Goal: Task Accomplishment & Management: Complete application form

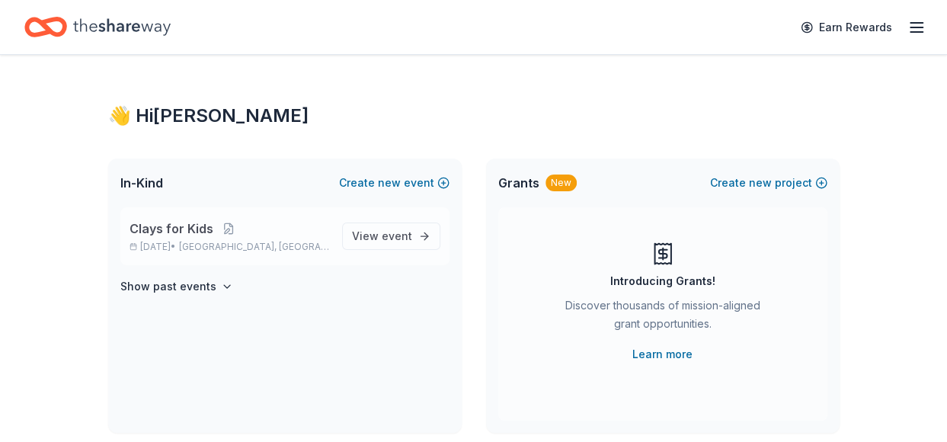
click at [201, 232] on span "Clays for Kids" at bounding box center [172, 228] width 84 height 18
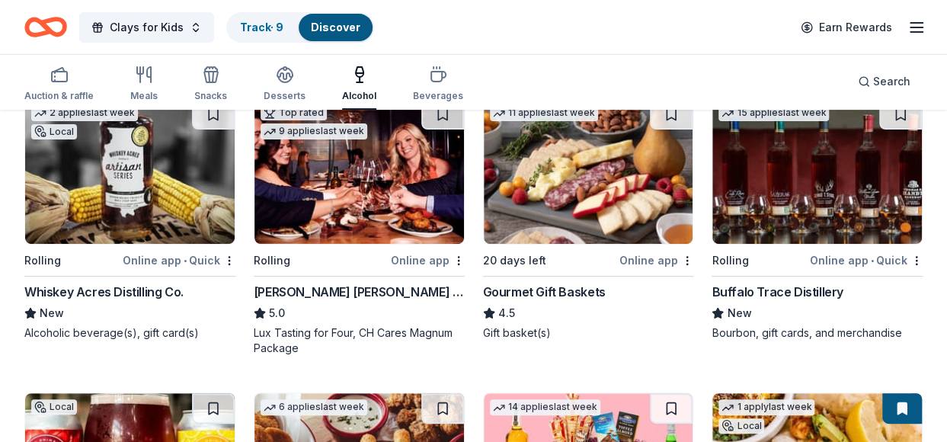
scroll to position [181, 0]
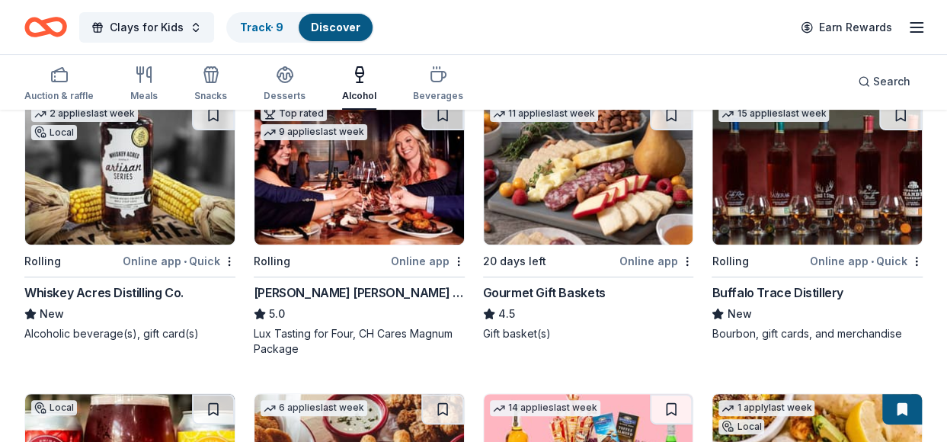
click at [785, 187] on img at bounding box center [818, 172] width 210 height 145
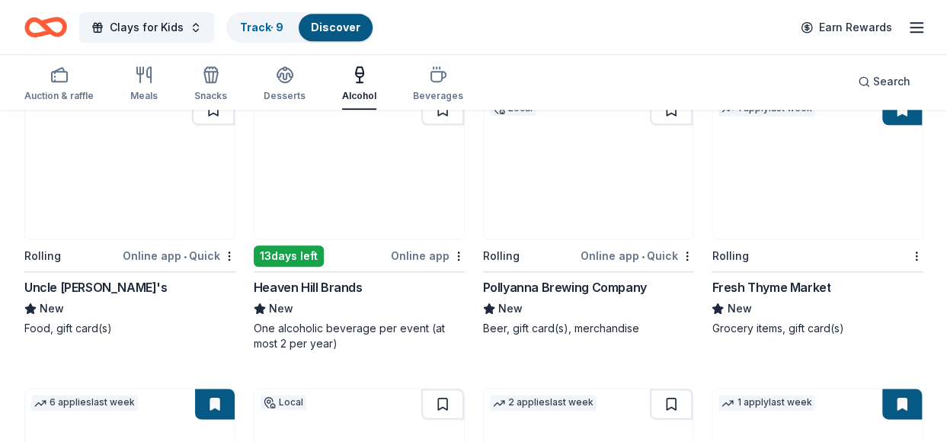
scroll to position [761, 0]
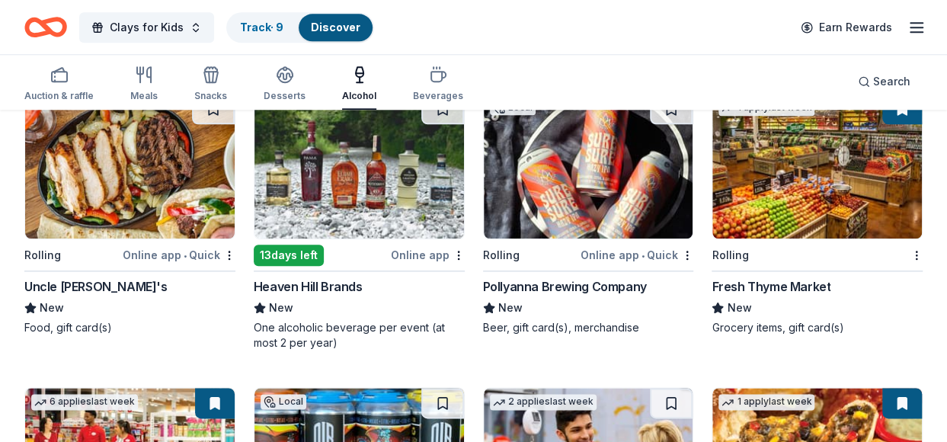
click at [117, 150] on img at bounding box center [130, 166] width 210 height 145
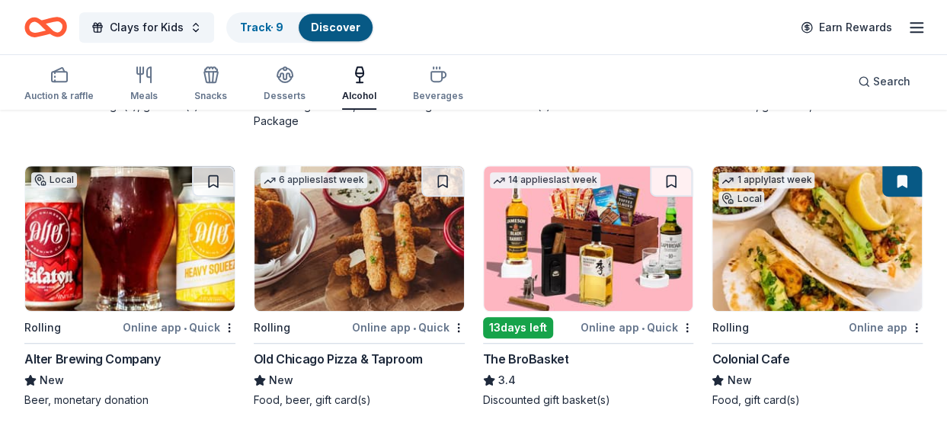
scroll to position [412, 0]
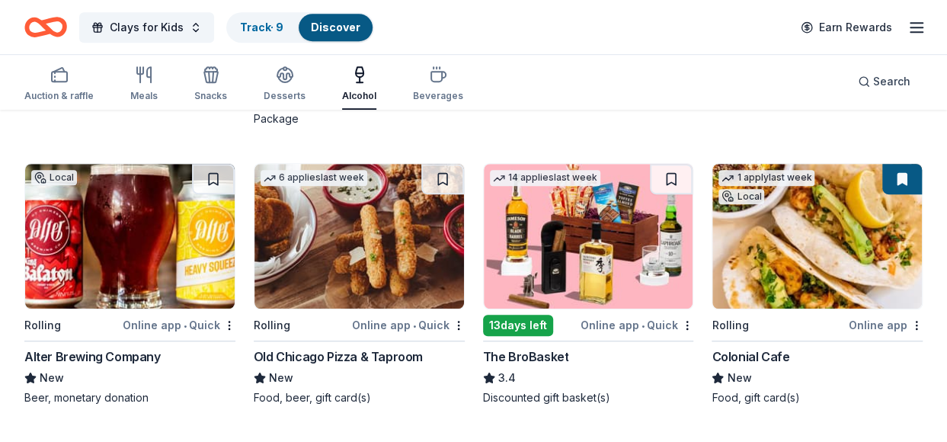
click at [392, 254] on img at bounding box center [360, 236] width 210 height 145
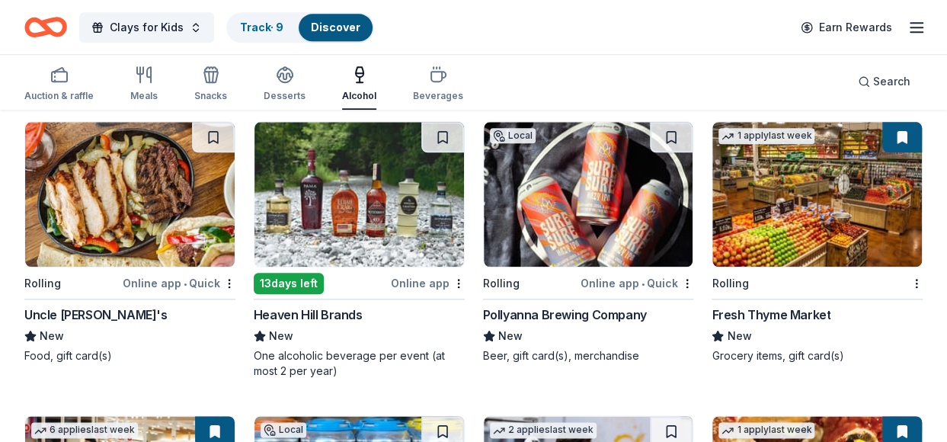
scroll to position [733, 0]
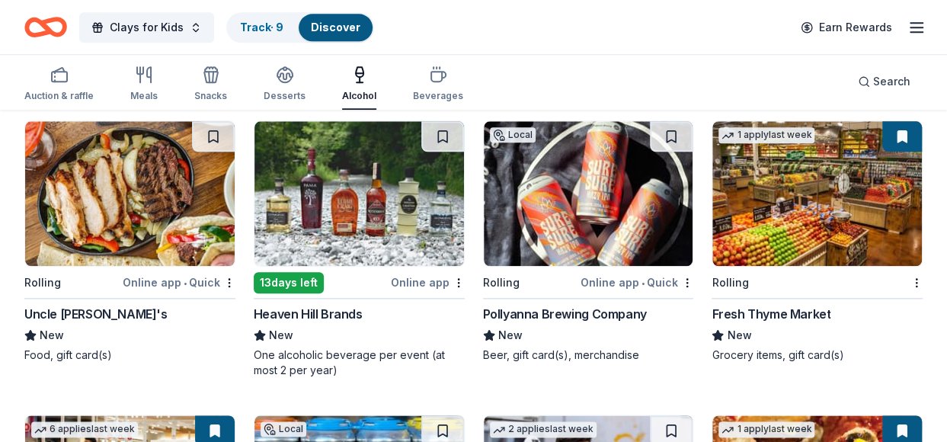
click at [115, 184] on img at bounding box center [130, 193] width 210 height 145
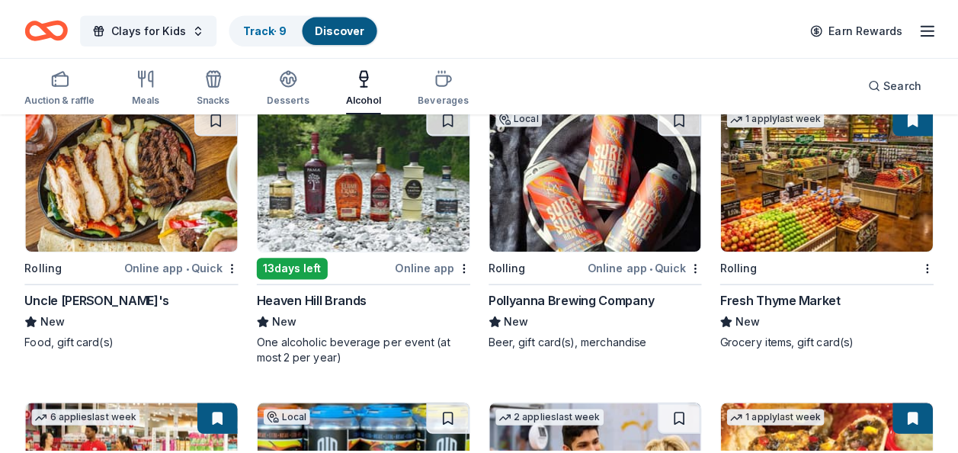
scroll to position [755, 0]
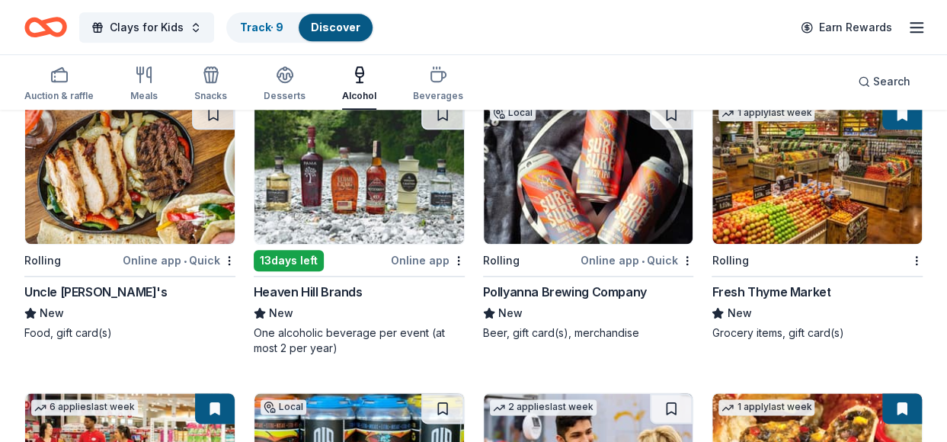
click at [337, 171] on img at bounding box center [360, 171] width 210 height 145
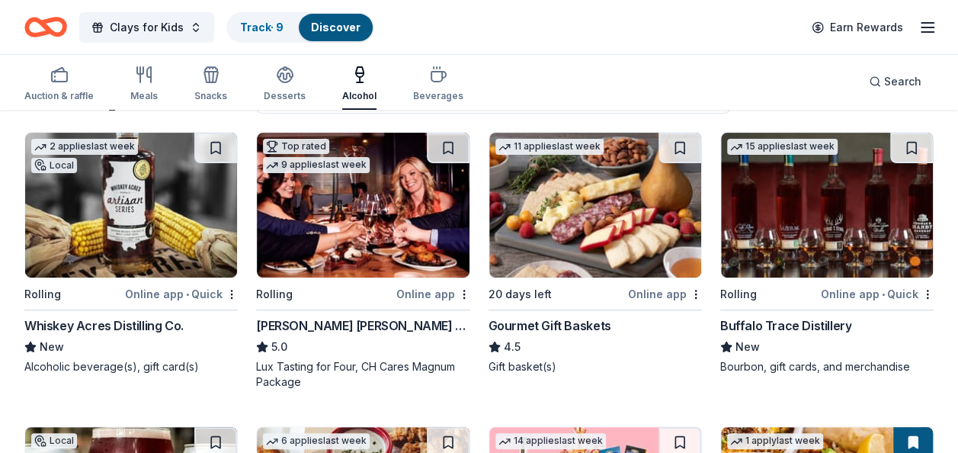
scroll to position [148, 0]
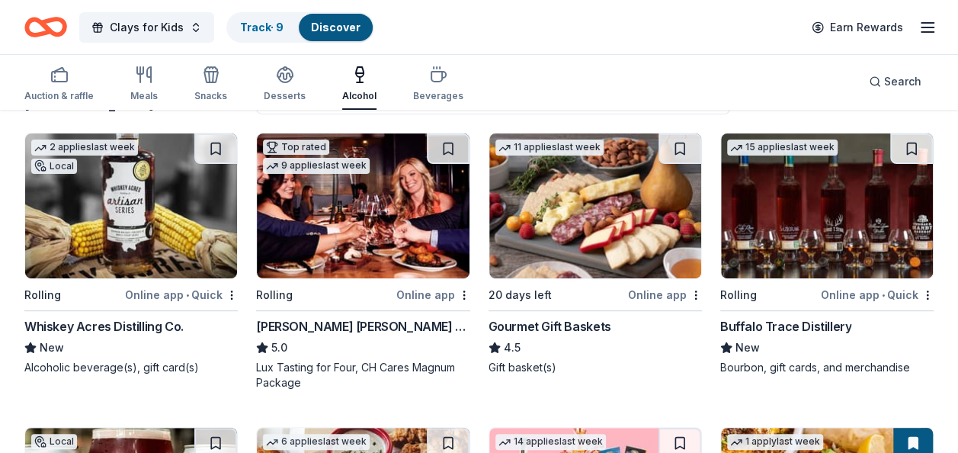
click at [561, 226] on img at bounding box center [595, 205] width 212 height 145
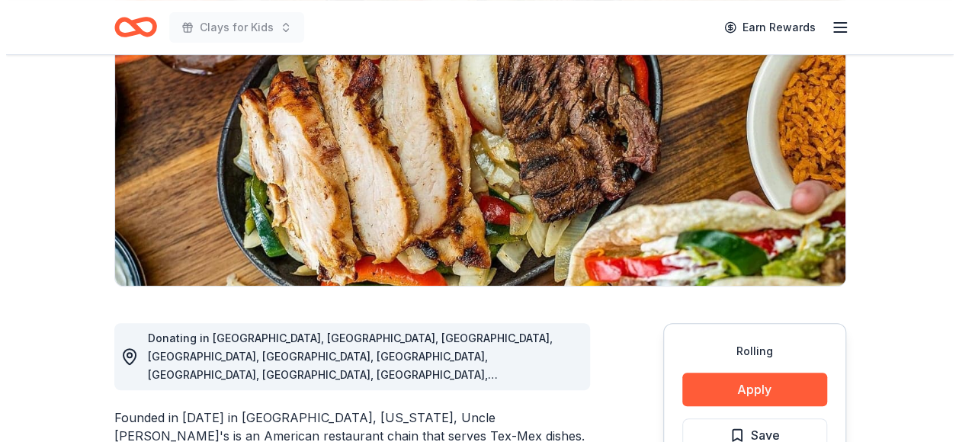
scroll to position [178, 0]
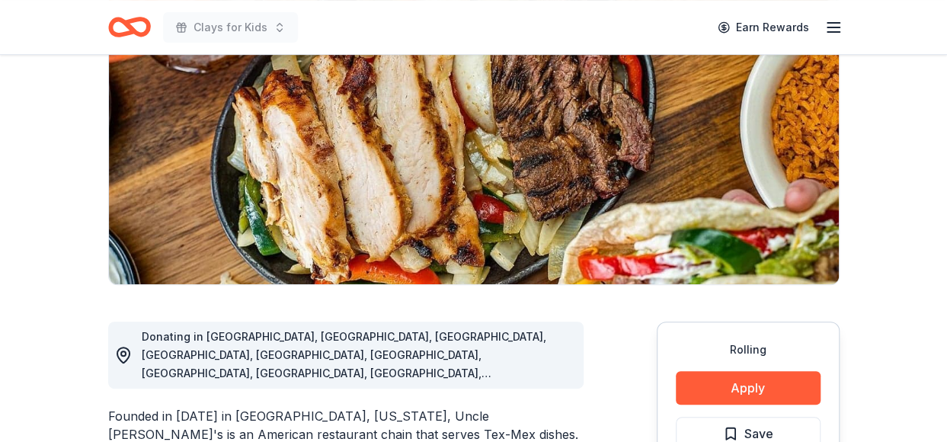
click at [739, 363] on div "Rolling Apply Save ⚡️ Quick application Usually responds in a few weeks" at bounding box center [748, 435] width 183 height 227
click at [739, 372] on button "Apply" at bounding box center [748, 388] width 145 height 34
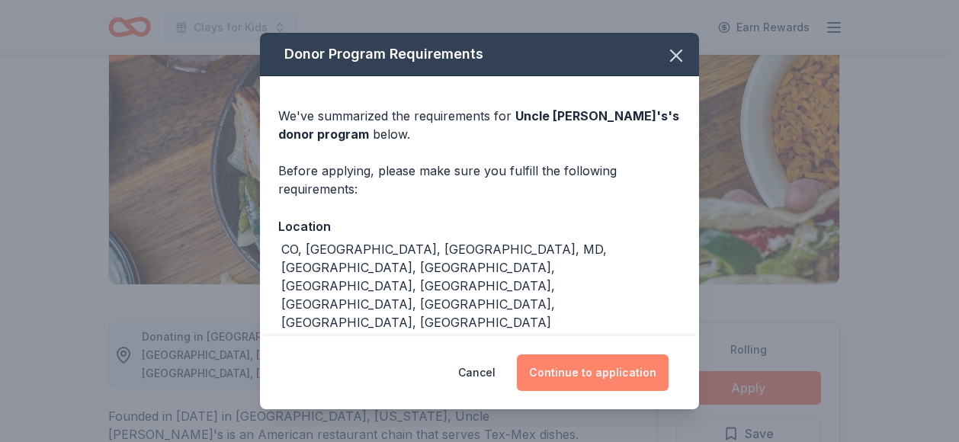
click at [595, 374] on button "Continue to application" at bounding box center [593, 372] width 152 height 37
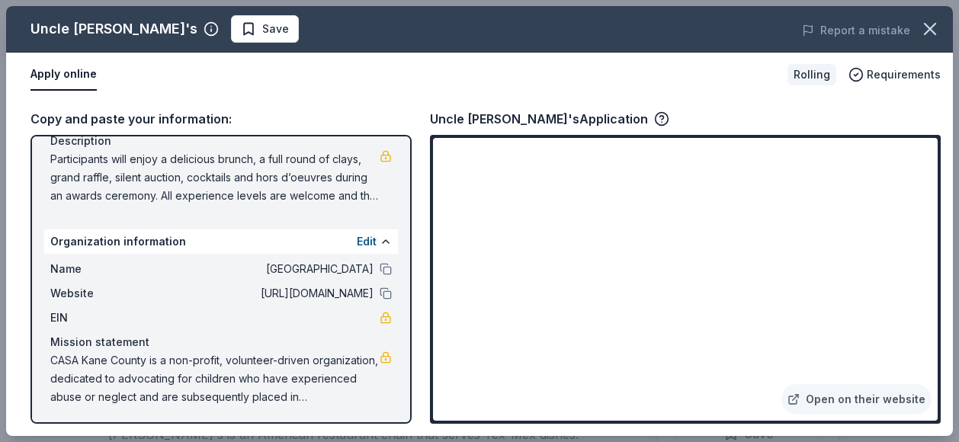
scroll to position [147, 0]
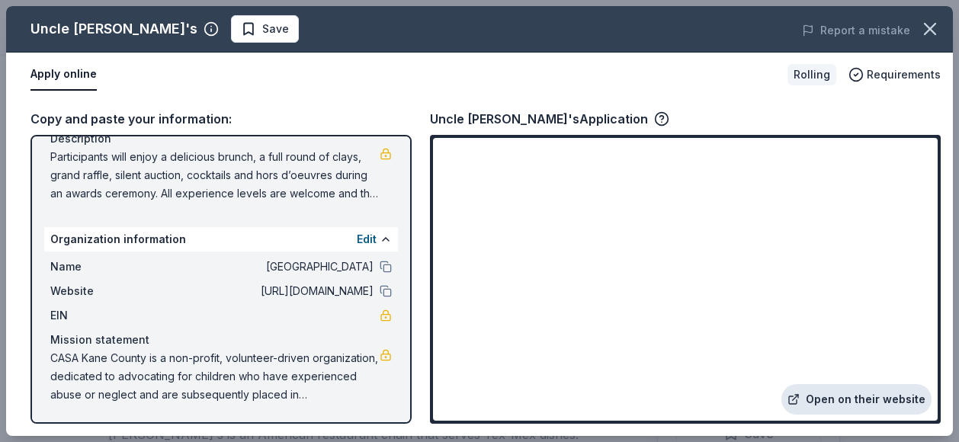
click at [855, 401] on link "Open on their website" at bounding box center [856, 399] width 150 height 30
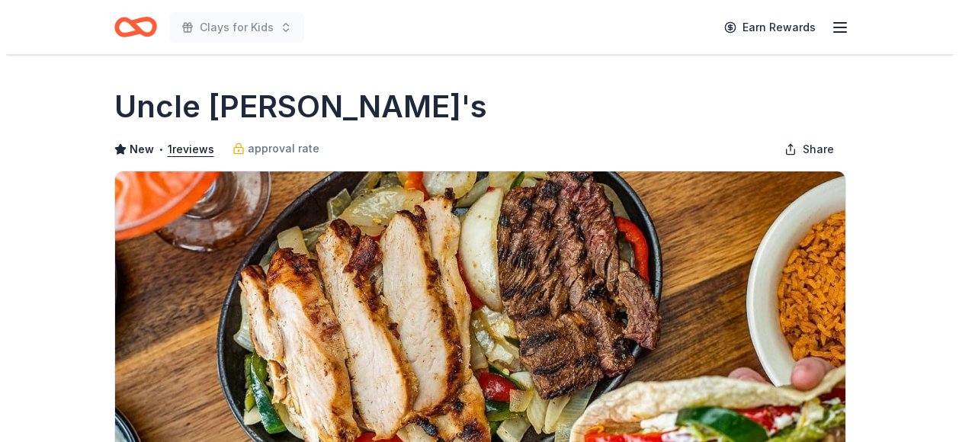
scroll to position [178, 0]
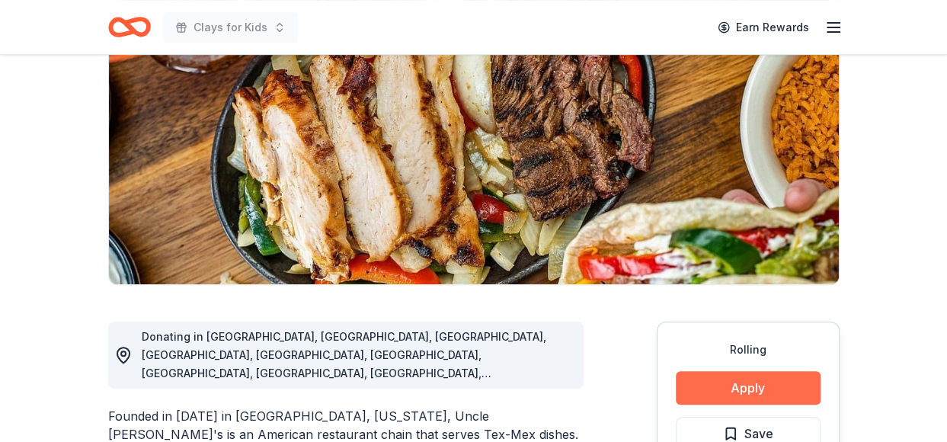
click at [701, 399] on button "Apply" at bounding box center [748, 388] width 145 height 34
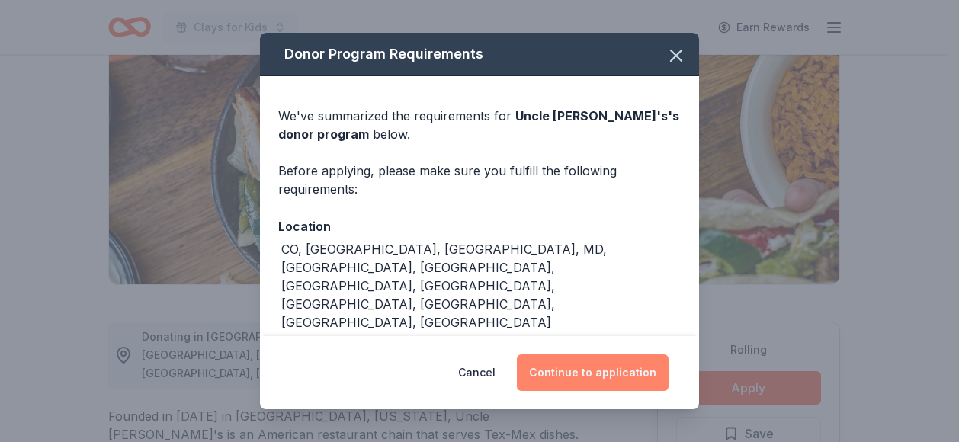
click at [567, 380] on button "Continue to application" at bounding box center [593, 372] width 152 height 37
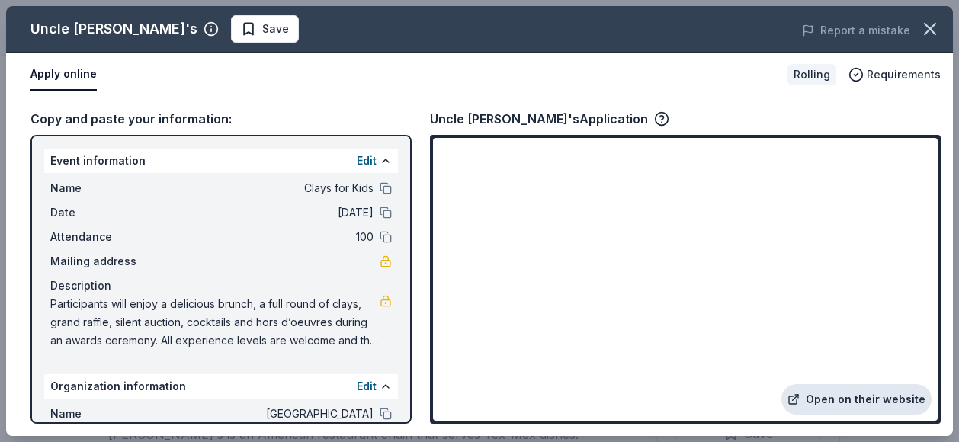
click at [838, 398] on link "Open on their website" at bounding box center [856, 399] width 150 height 30
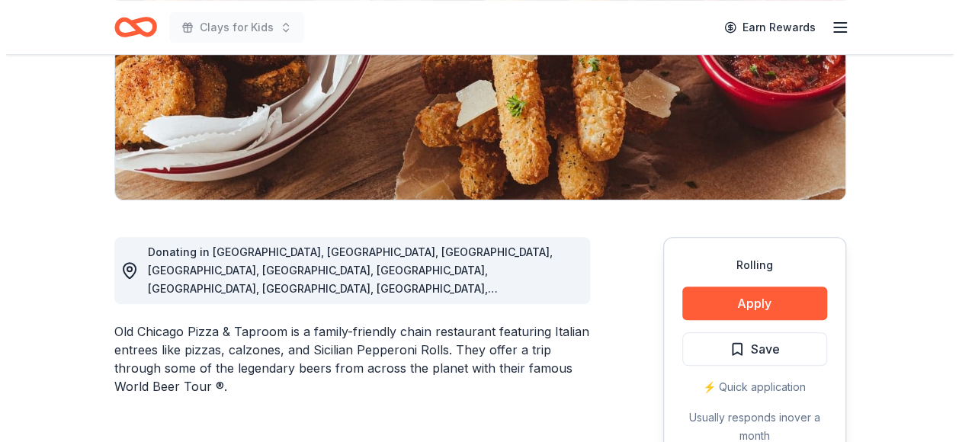
scroll to position [265, 0]
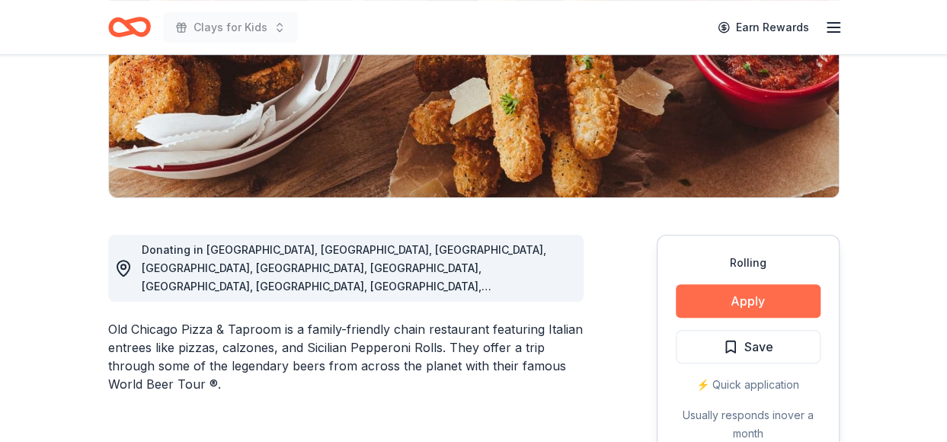
click at [703, 300] on button "Apply" at bounding box center [748, 301] width 145 height 34
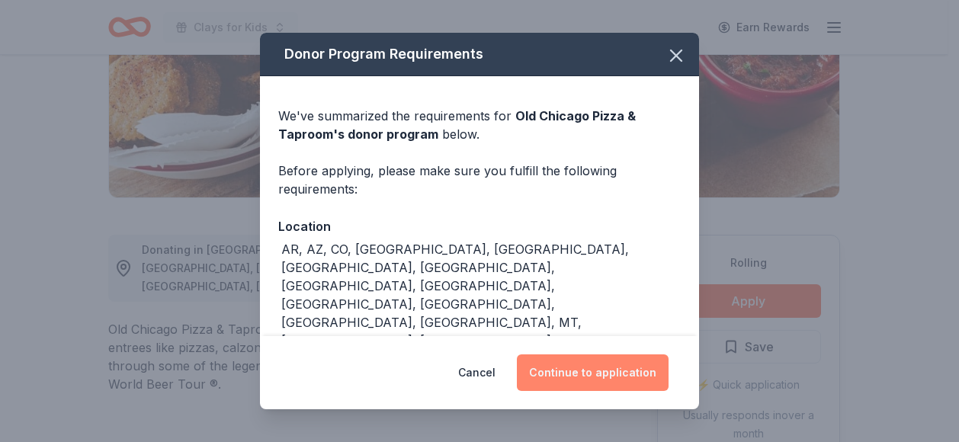
click at [588, 381] on button "Continue to application" at bounding box center [593, 372] width 152 height 37
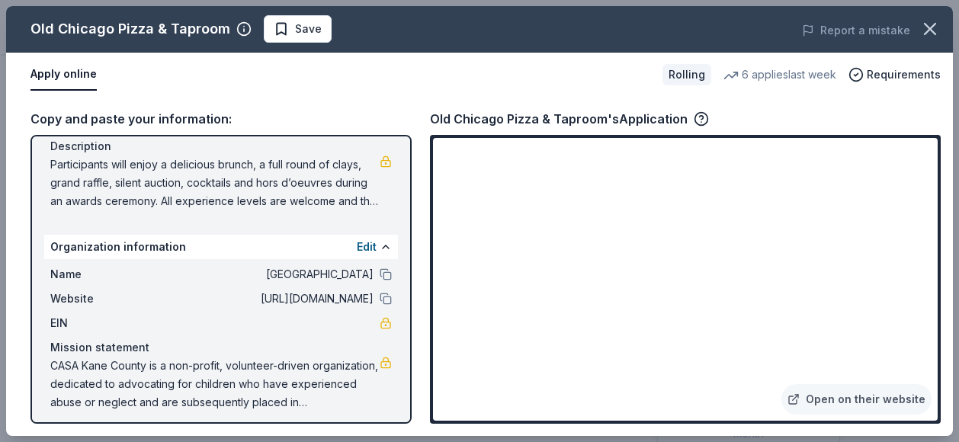
scroll to position [147, 0]
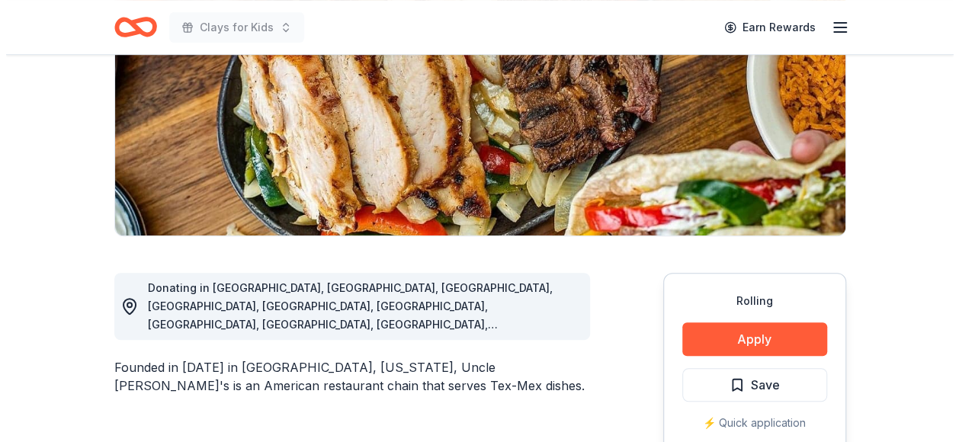
scroll to position [229, 0]
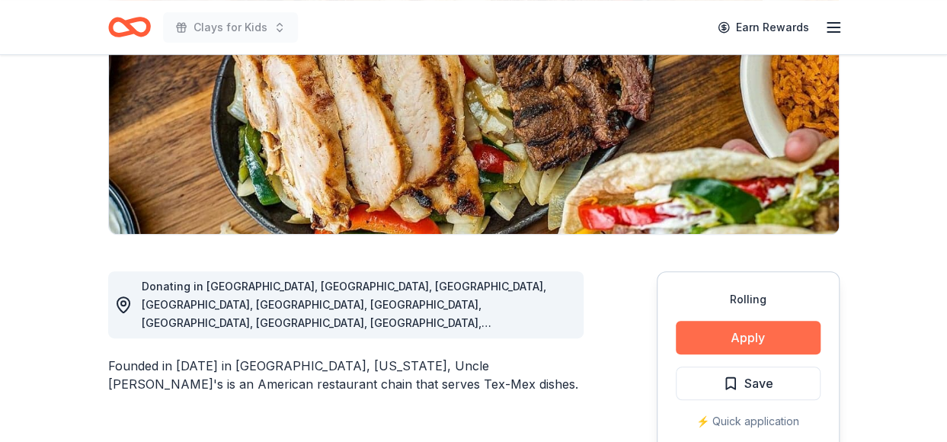
click at [762, 341] on button "Apply" at bounding box center [748, 338] width 145 height 34
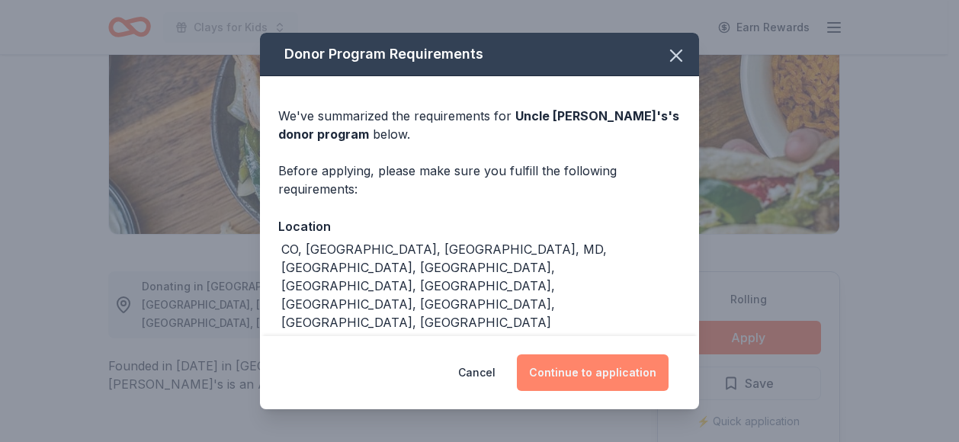
click at [589, 376] on button "Continue to application" at bounding box center [593, 372] width 152 height 37
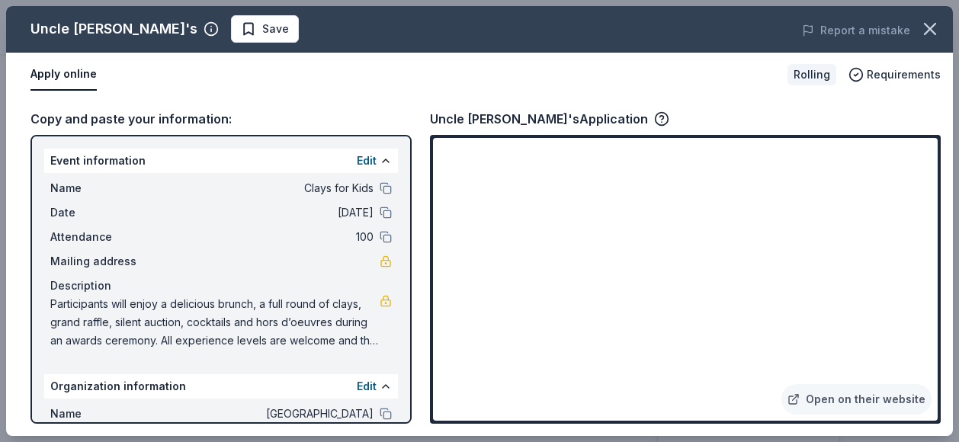
scroll to position [147, 0]
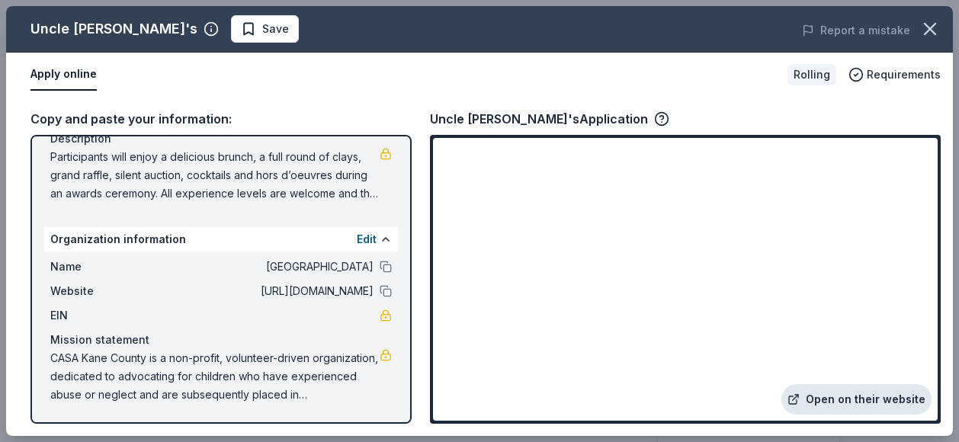
click at [863, 391] on link "Open on their website" at bounding box center [856, 399] width 150 height 30
click at [72, 69] on button "Apply online" at bounding box center [63, 75] width 66 height 32
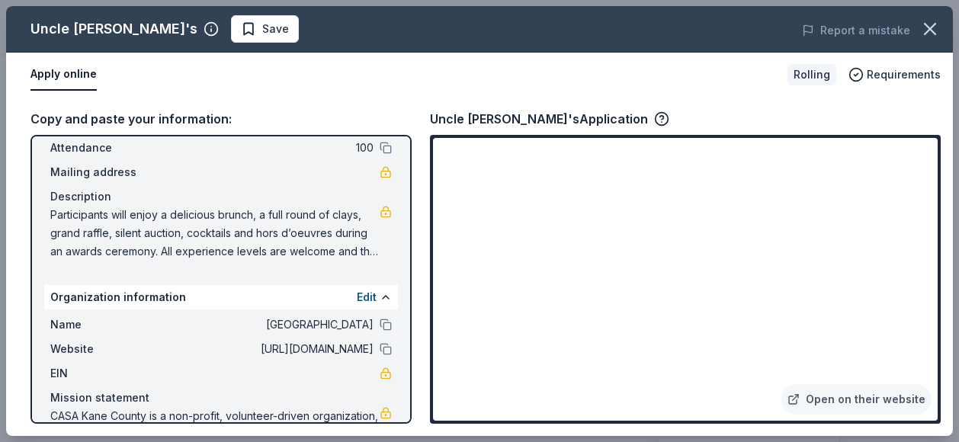
scroll to position [0, 0]
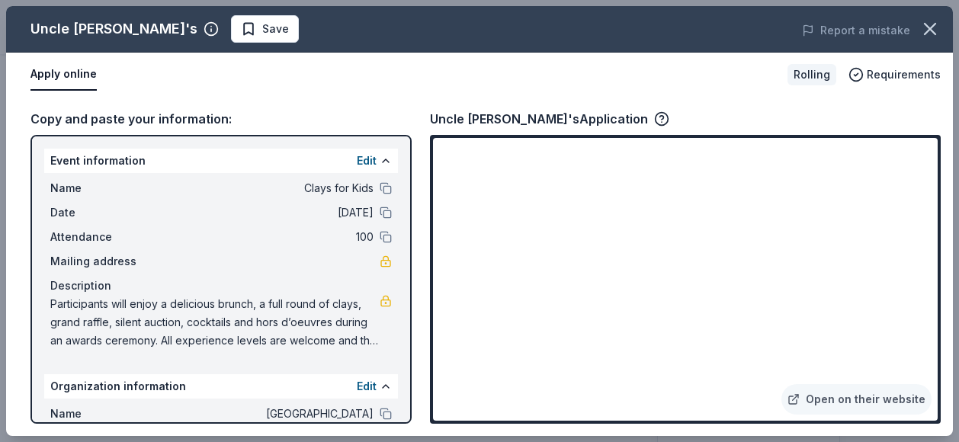
drag, startPoint x: 47, startPoint y: 154, endPoint x: 82, endPoint y: 272, distance: 123.2
click at [82, 272] on div "Event information Edit Name Clays for Kids Date 09/25/25 Attendance 100 Mailing…" at bounding box center [221, 252] width 354 height 207
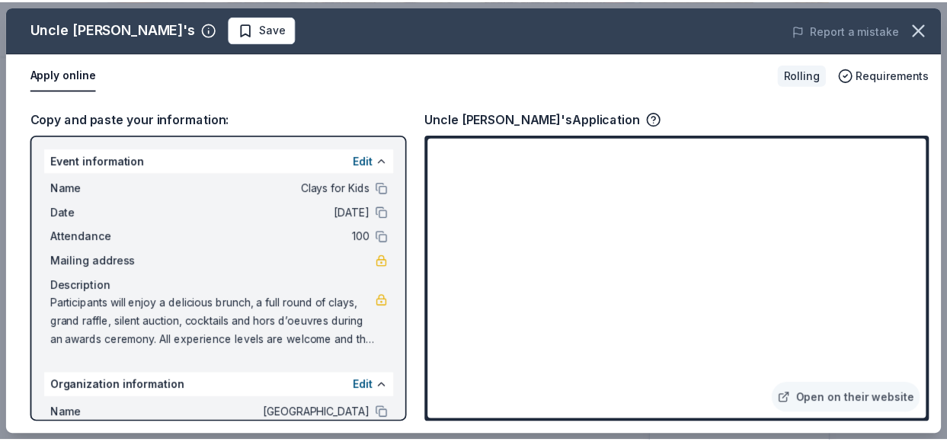
scroll to position [147, 0]
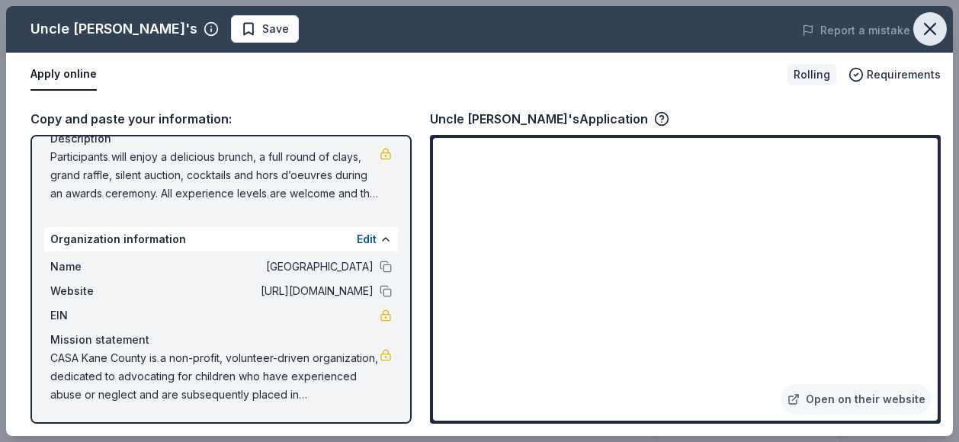
click at [925, 31] on icon "button" at bounding box center [929, 28] width 21 height 21
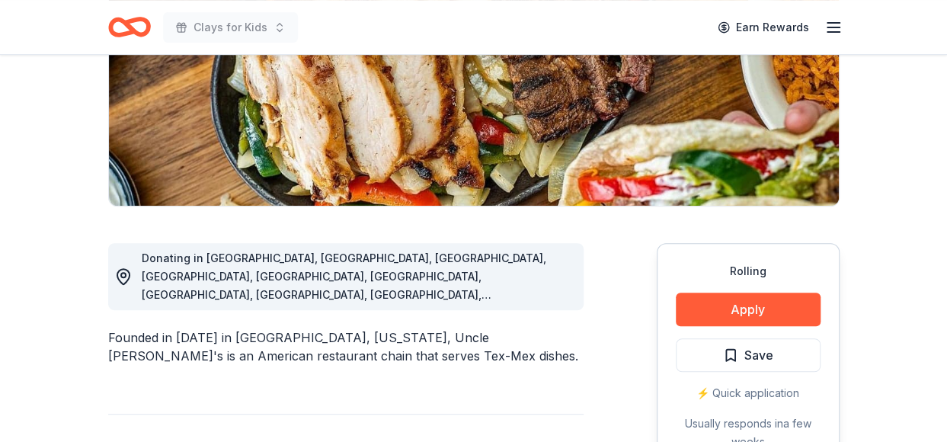
scroll to position [258, 0]
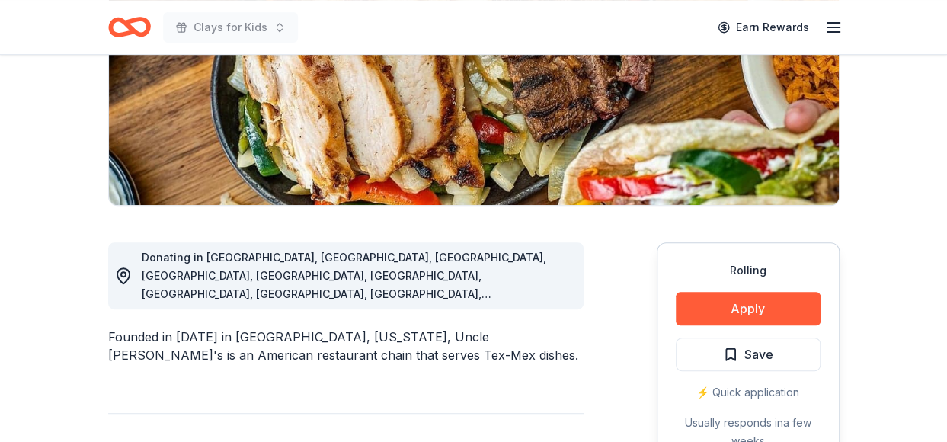
click at [750, 385] on div "⚡️ Quick application" at bounding box center [748, 392] width 145 height 18
click at [749, 399] on div "⚡️ Quick application" at bounding box center [748, 392] width 145 height 18
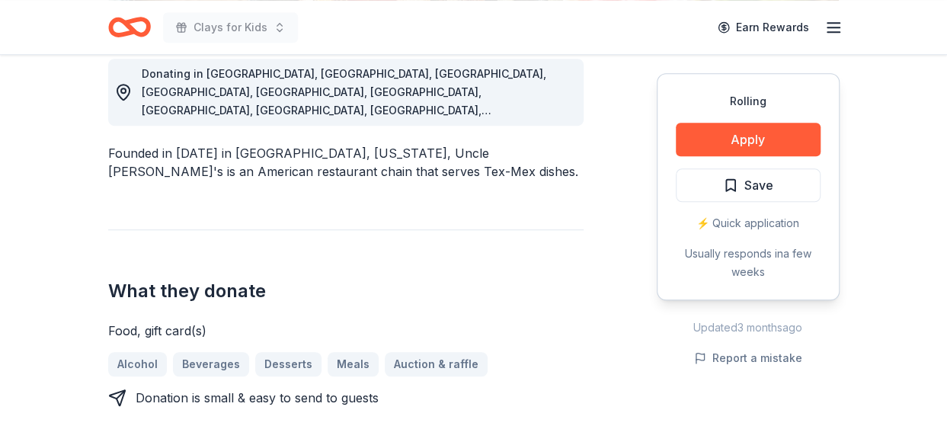
scroll to position [469, 0]
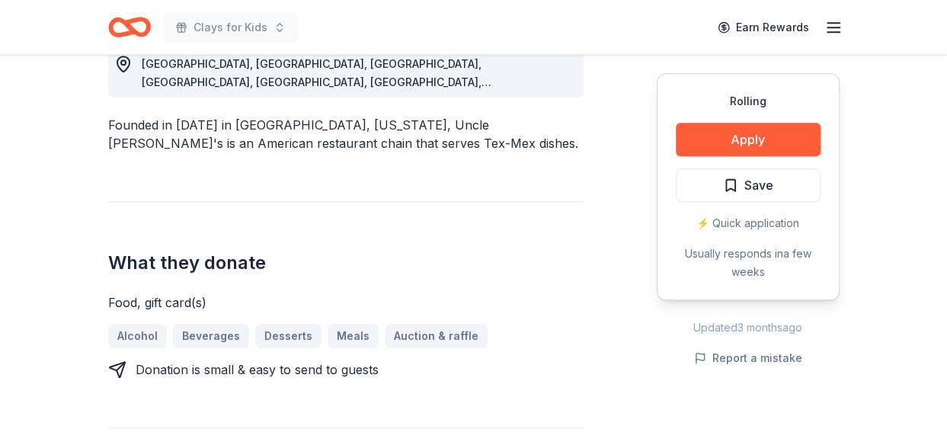
click at [754, 220] on div "⚡️ Quick application" at bounding box center [748, 223] width 145 height 18
click at [756, 225] on div "⚡️ Quick application" at bounding box center [748, 223] width 145 height 18
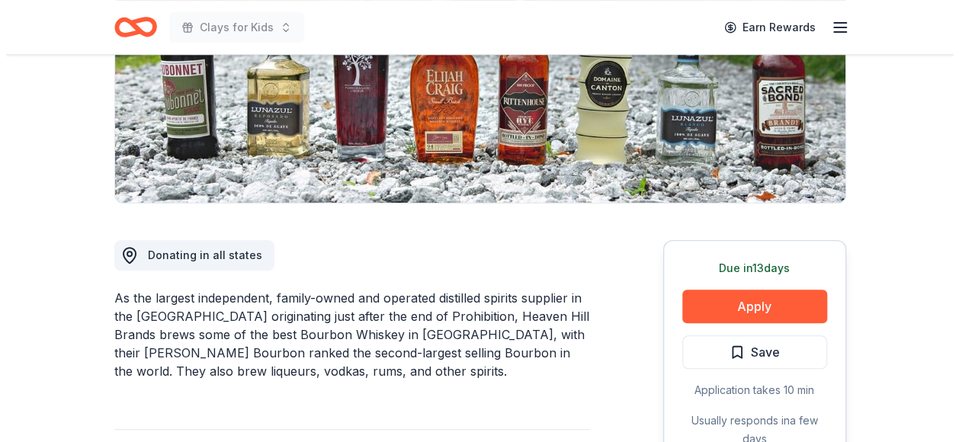
scroll to position [275, 0]
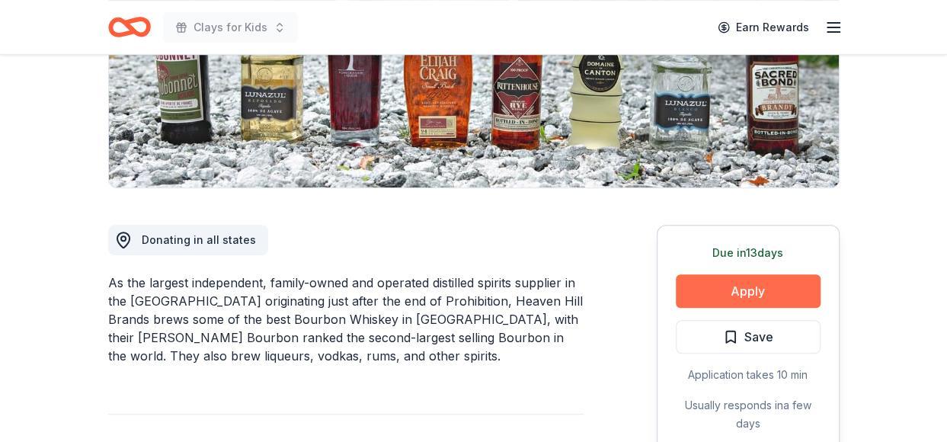
click at [753, 296] on button "Apply" at bounding box center [748, 291] width 145 height 34
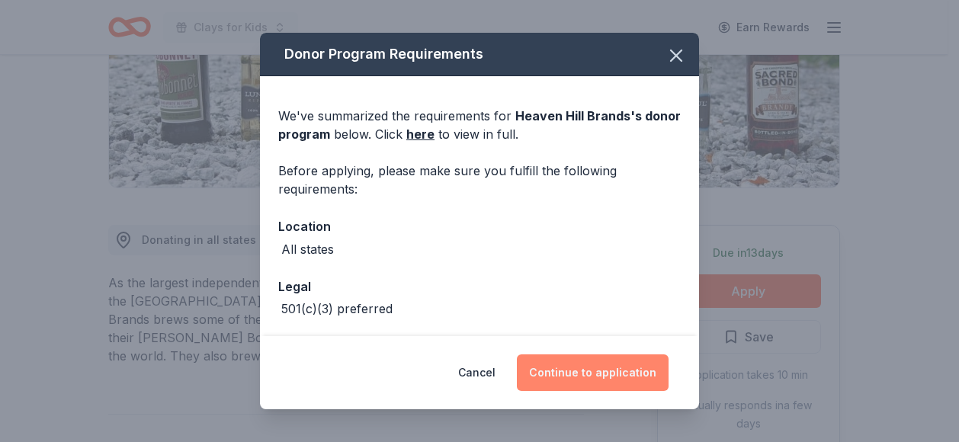
click at [615, 374] on button "Continue to application" at bounding box center [593, 372] width 152 height 37
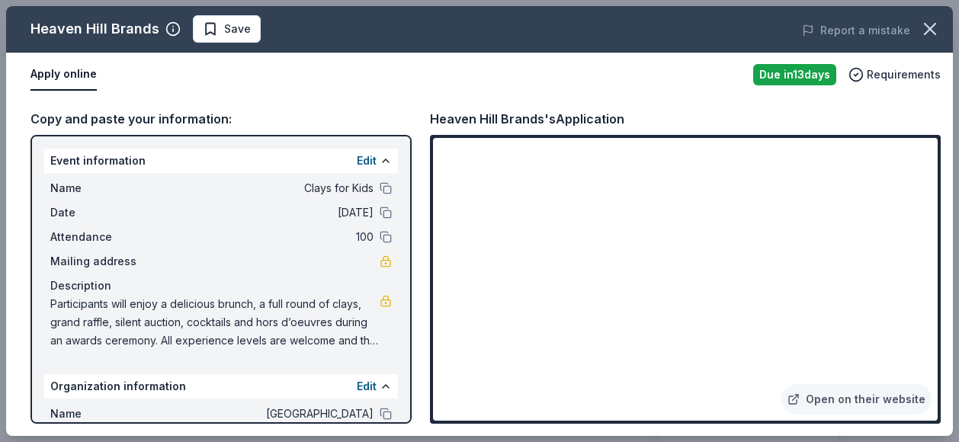
drag, startPoint x: 53, startPoint y: 296, endPoint x: 123, endPoint y: 373, distance: 104.6
click at [123, 373] on div "Event information Edit Name Clays for Kids Date 09/25/25 Attendance 100 Mailing…" at bounding box center [220, 279] width 381 height 289
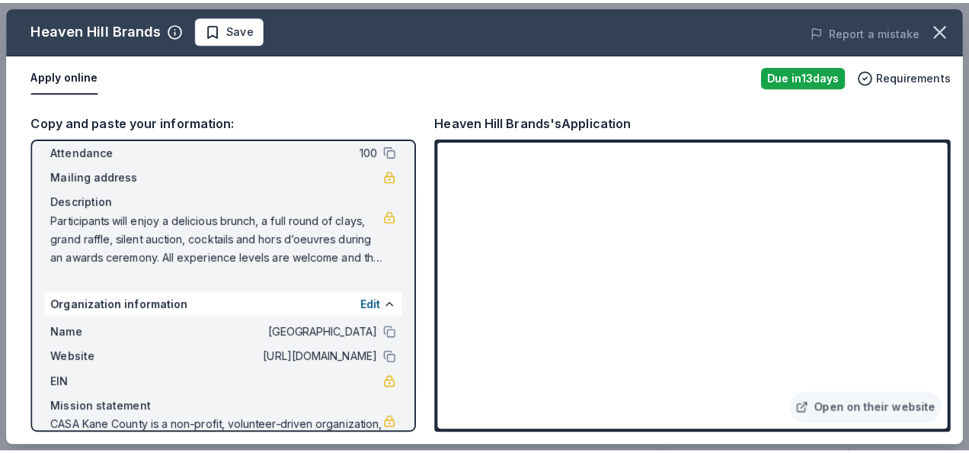
scroll to position [90, 0]
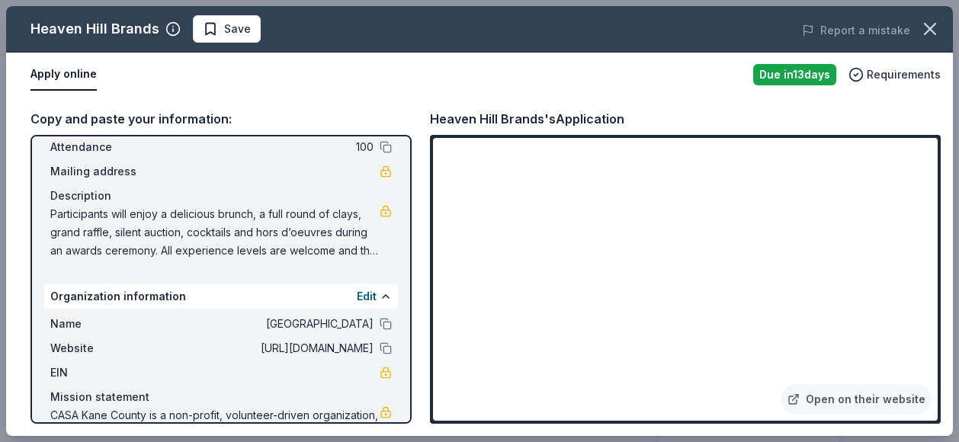
click at [282, 239] on span "Participants will enjoy a delicious brunch, a full round of clays, grand raffle…" at bounding box center [214, 232] width 329 height 55
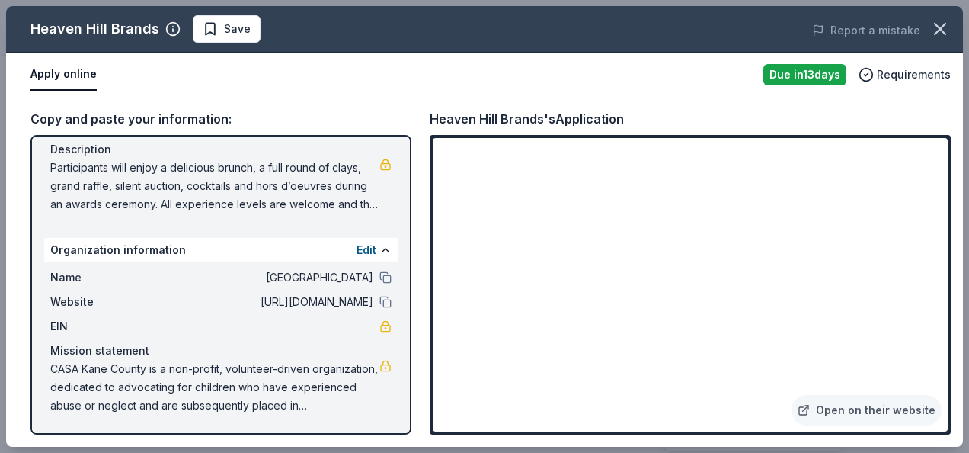
scroll to position [0, 0]
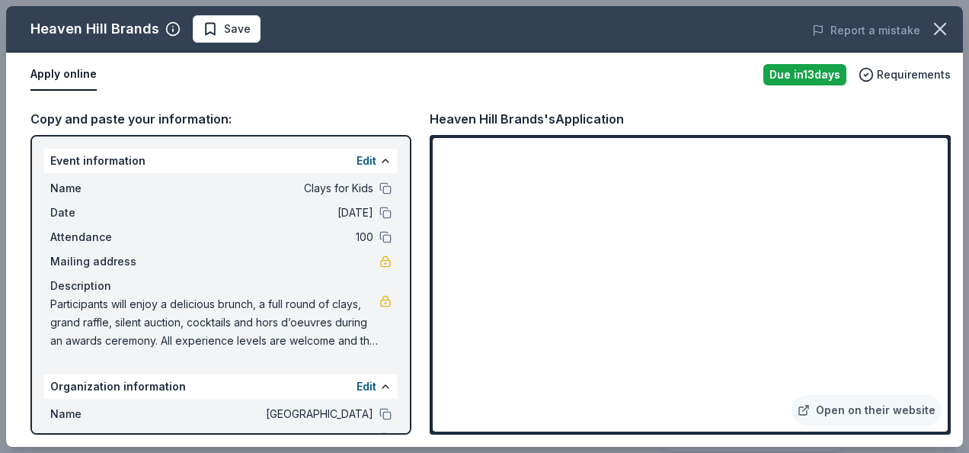
click at [841, 17] on div "Report a mistake" at bounding box center [778, 30] width 370 height 43
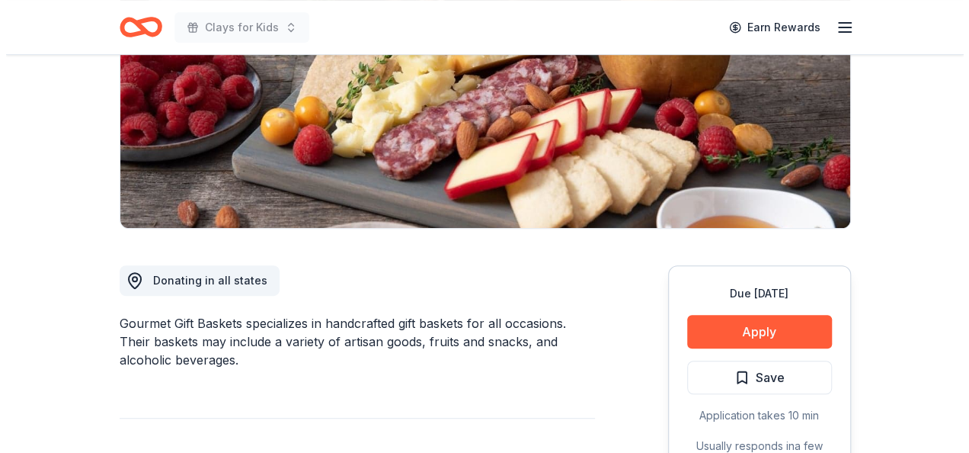
scroll to position [238, 0]
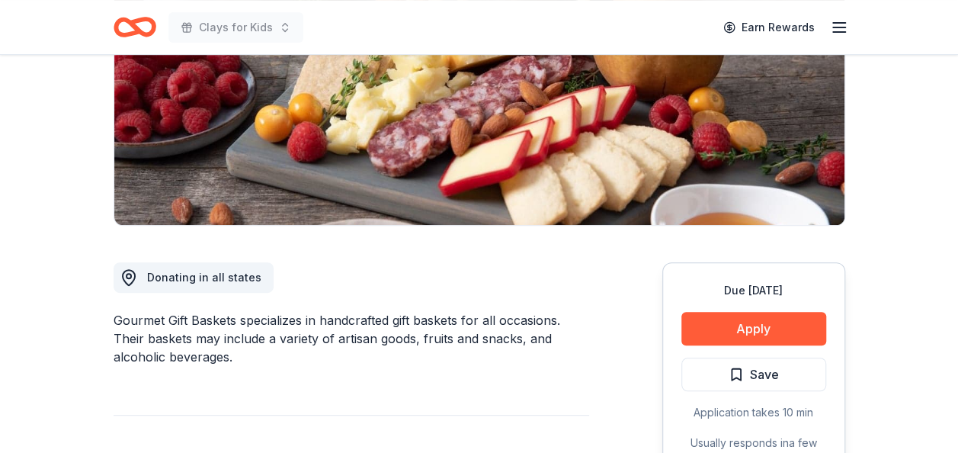
click at [762, 354] on div "Due [DATE] Apply Save Application takes 10 min Usually responds in a few weeks" at bounding box center [753, 375] width 183 height 227
click at [762, 334] on button "Apply" at bounding box center [753, 329] width 145 height 34
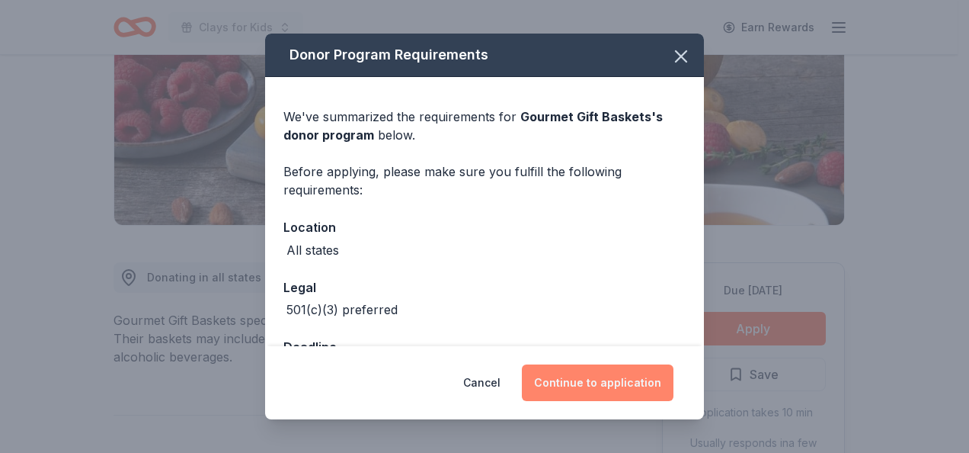
drag, startPoint x: 579, startPoint y: 304, endPoint x: 599, endPoint y: 393, distance: 91.3
click at [599, 393] on button "Continue to application" at bounding box center [598, 382] width 152 height 37
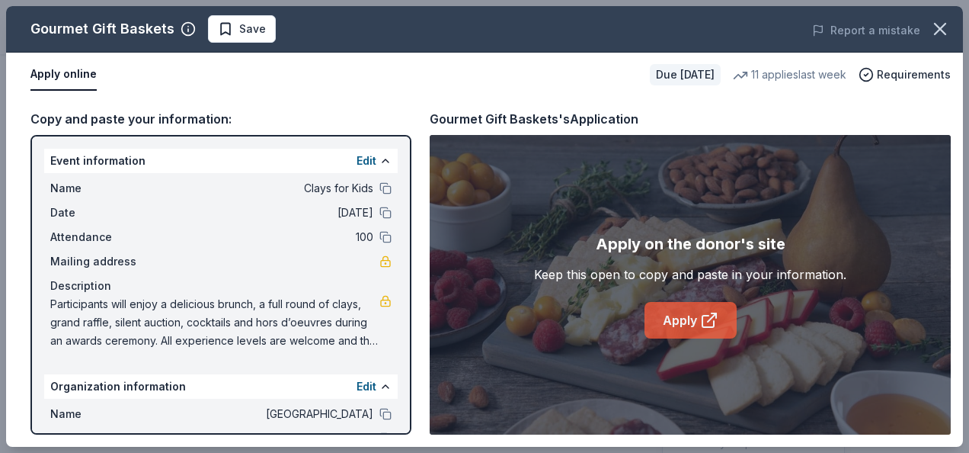
click at [693, 311] on link "Apply" at bounding box center [691, 320] width 92 height 37
